Goal: Find contact information: Find contact information

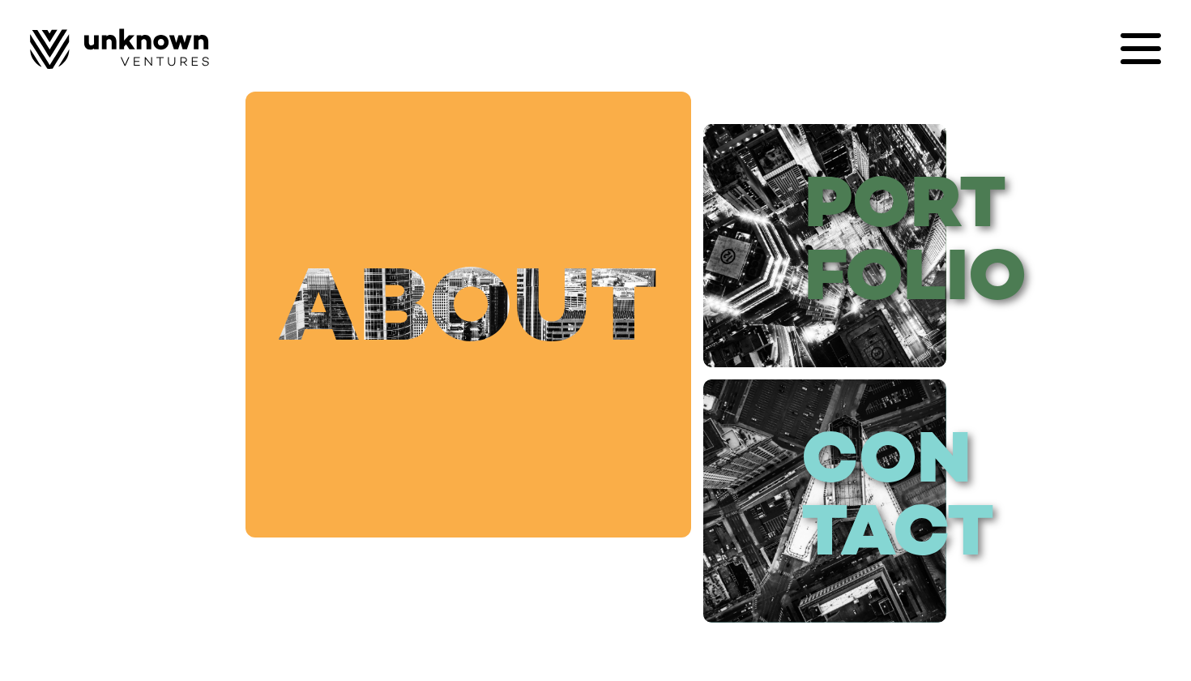
click at [516, 339] on link "about" at bounding box center [469, 315] width 446 height 446
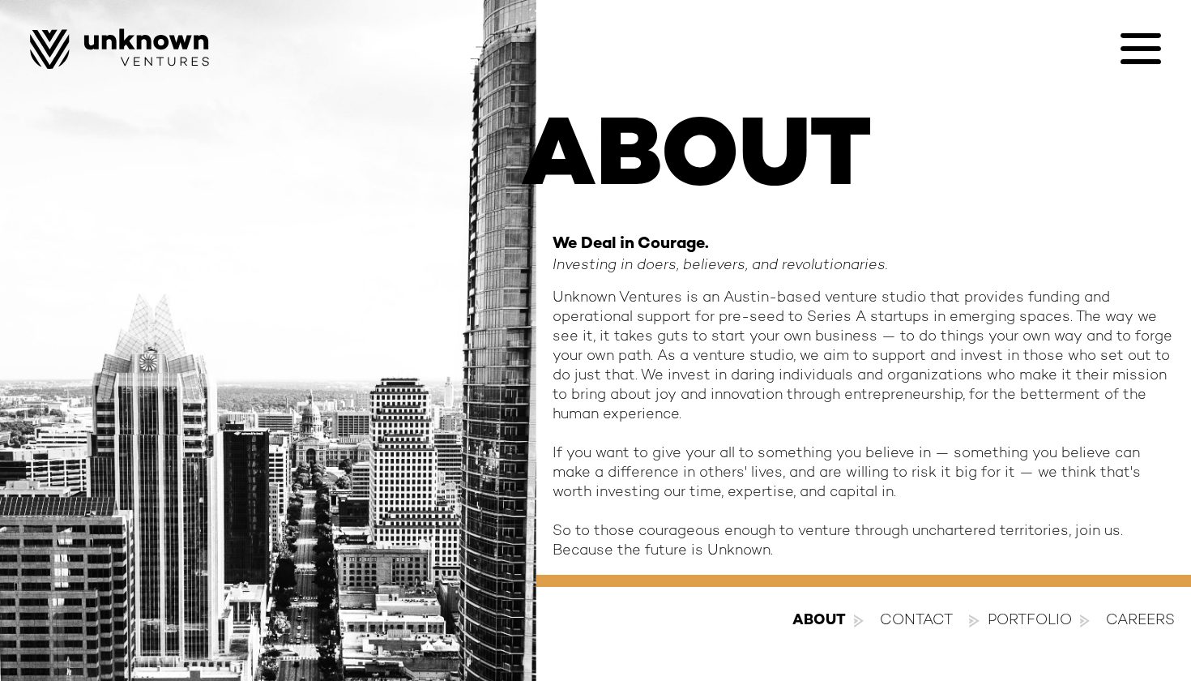
scroll to position [58, 0]
click at [1147, 58] on icon at bounding box center [1141, 48] width 41 height 41
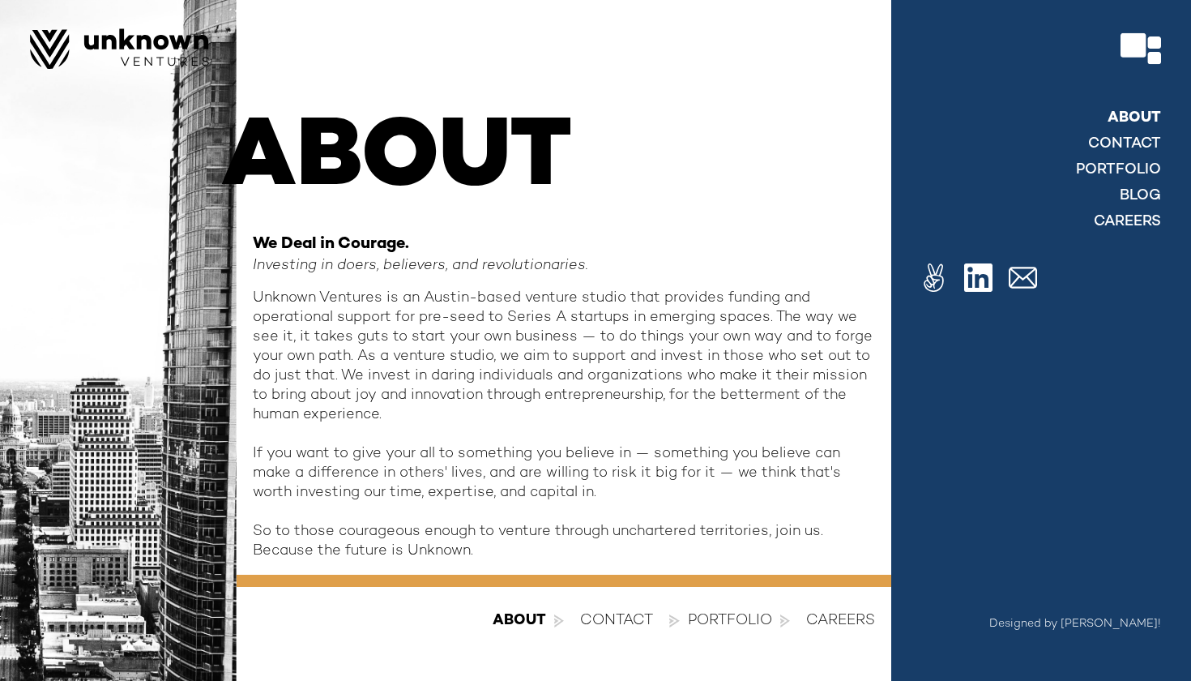
click at [1145, 117] on link "About" at bounding box center [1134, 118] width 53 height 19
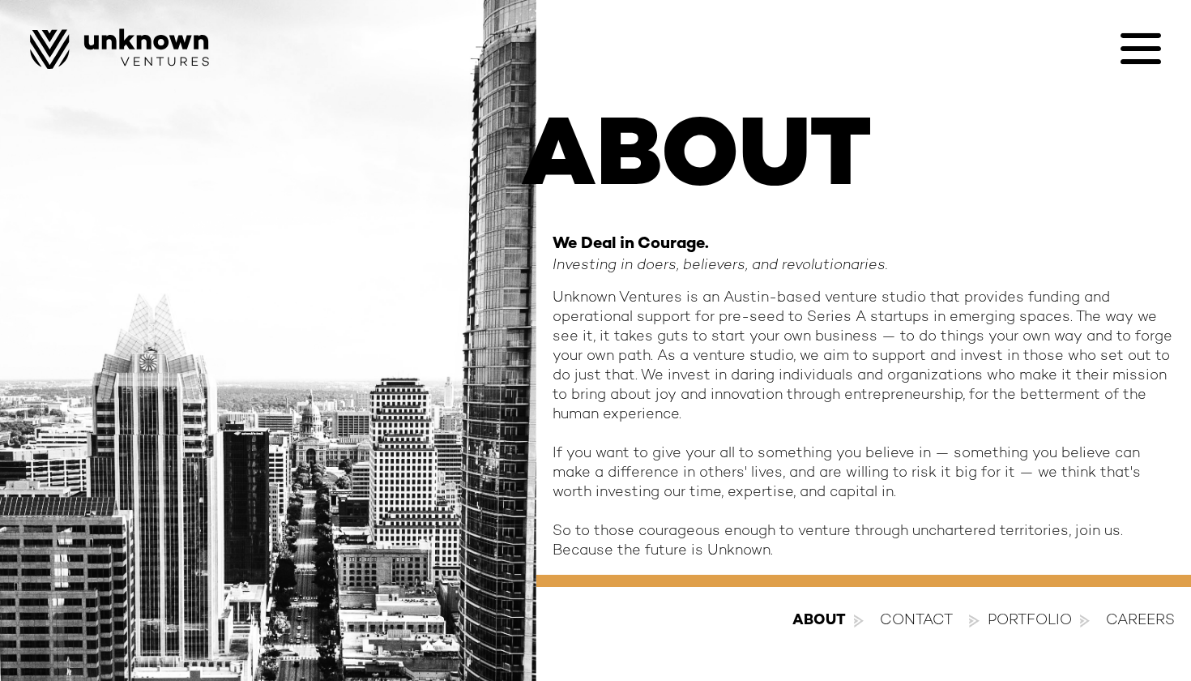
scroll to position [58, 0]
click at [1160, 56] on icon at bounding box center [1141, 48] width 41 height 41
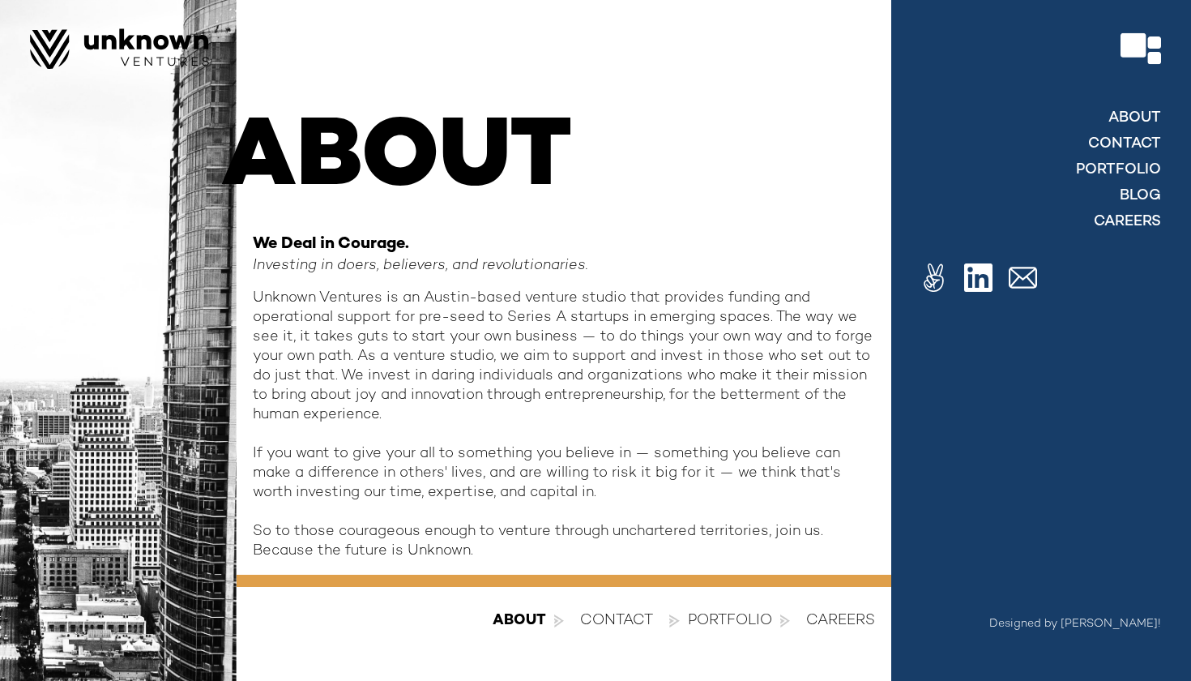
click at [1130, 134] on div "About contact Portfolio blog Careers" at bounding box center [1040, 170] width 241 height 130
click at [1130, 135] on link "contact" at bounding box center [1124, 144] width 73 height 19
